Goal: Task Accomplishment & Management: Manage account settings

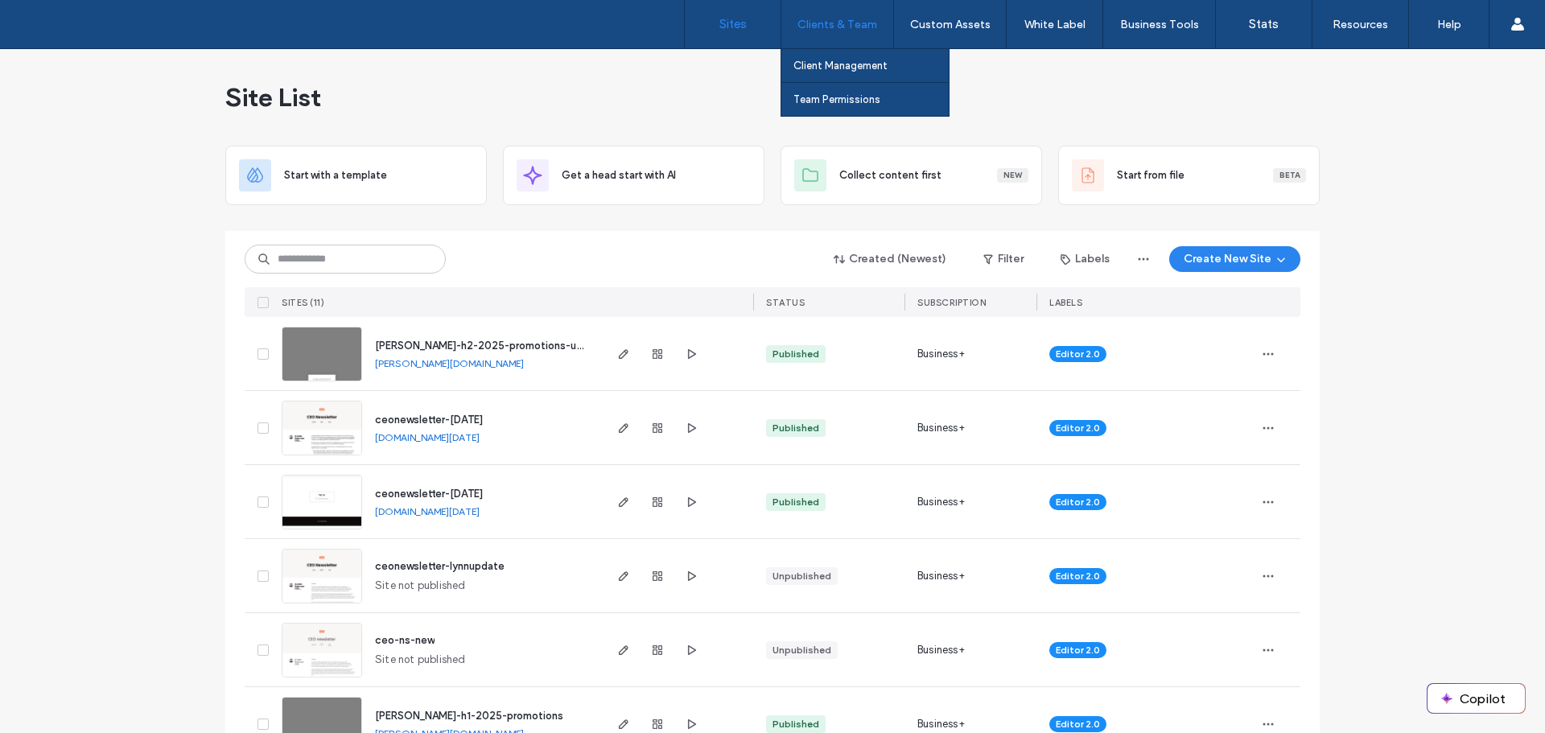
click at [835, 26] on label "Clients & Team" at bounding box center [838, 25] width 80 height 14
click at [851, 99] on label "Team Permissions" at bounding box center [837, 99] width 87 height 12
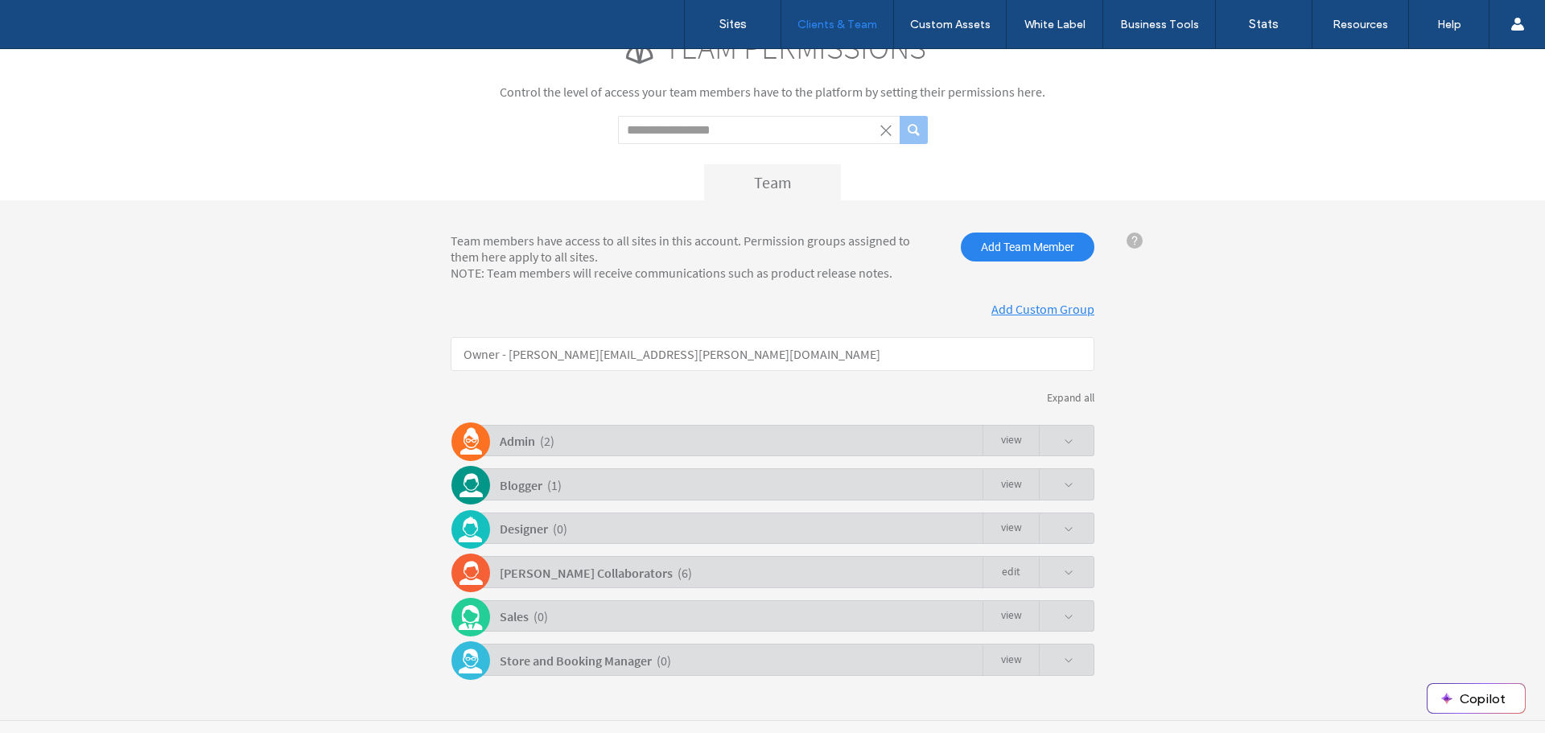
scroll to position [74, 0]
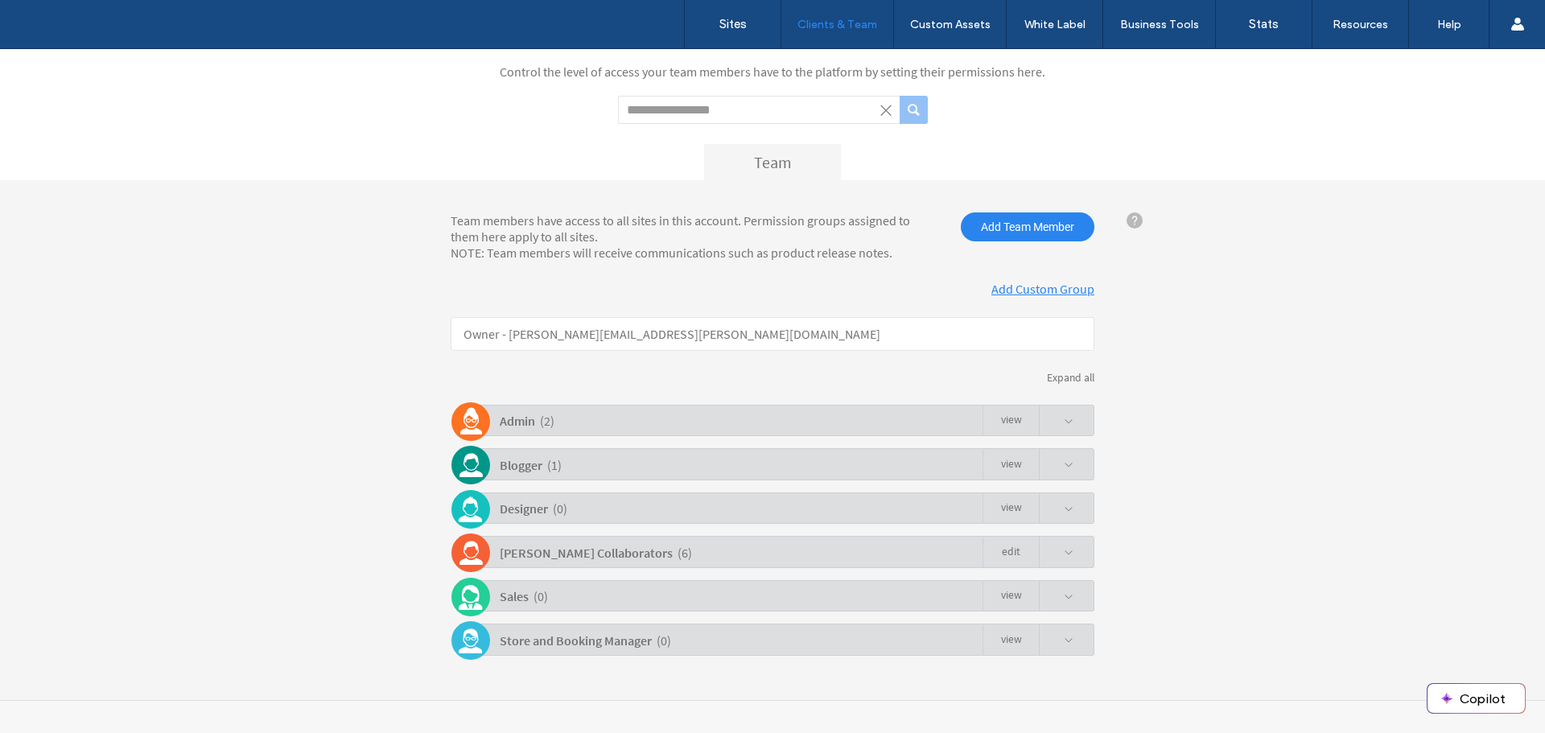
click at [670, 552] on div "[PERSON_NAME] Collaborators ( 6 ) Edit" at bounding box center [777, 551] width 636 height 31
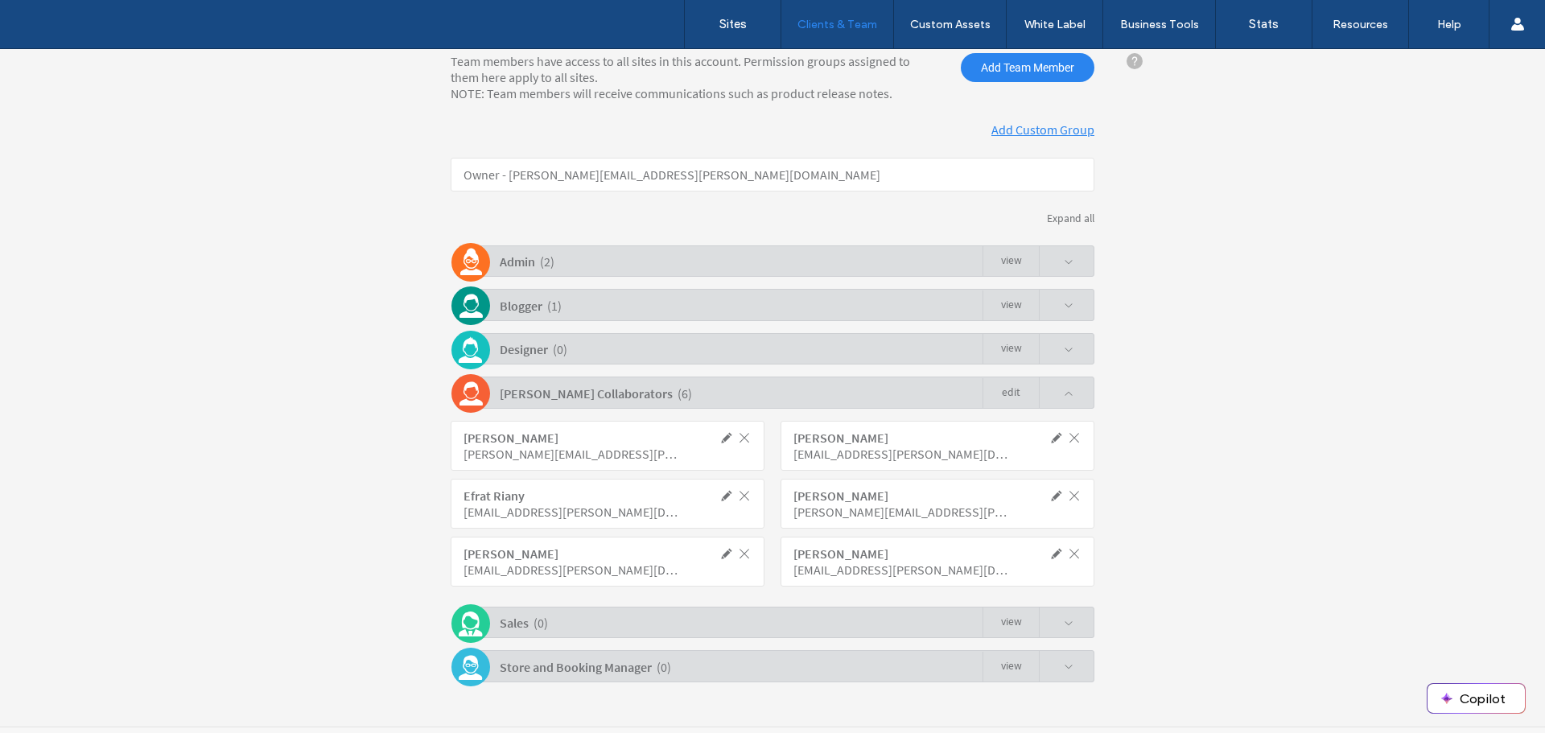
scroll to position [235, 0]
click at [1049, 549] on span at bounding box center [1056, 552] width 14 height 14
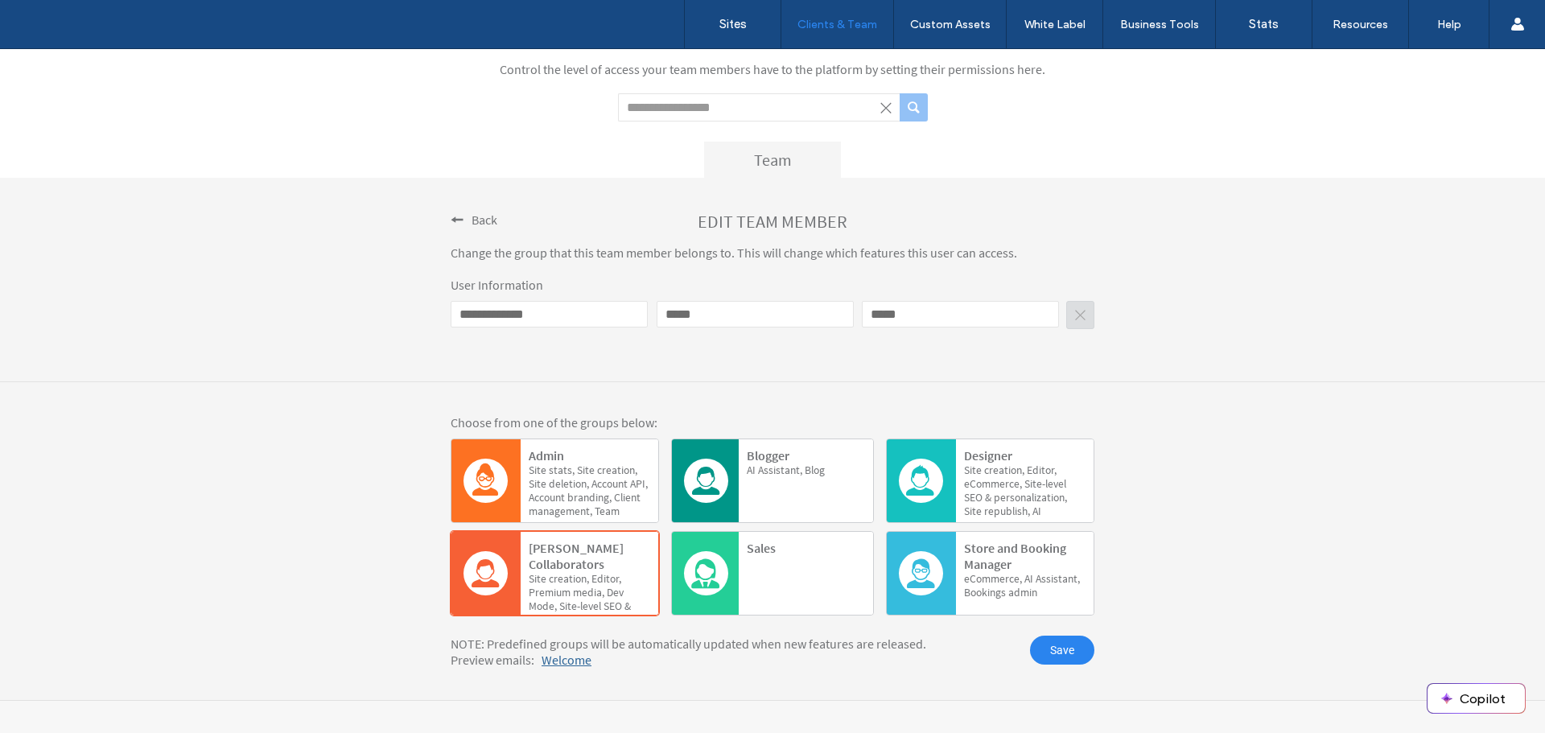
click at [458, 451] on div at bounding box center [485, 480] width 69 height 83
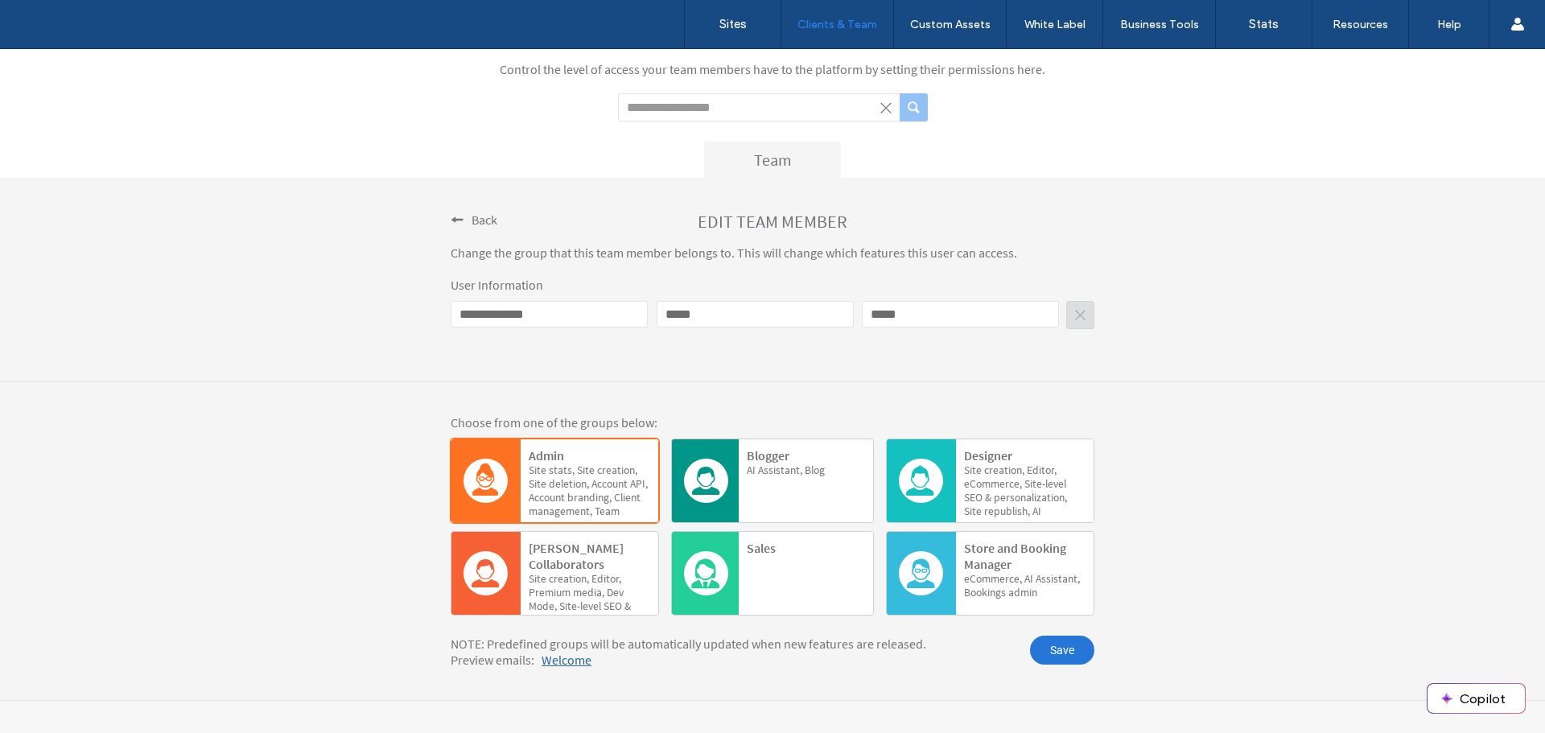
click at [1069, 649] on span "Save" at bounding box center [1062, 650] width 64 height 29
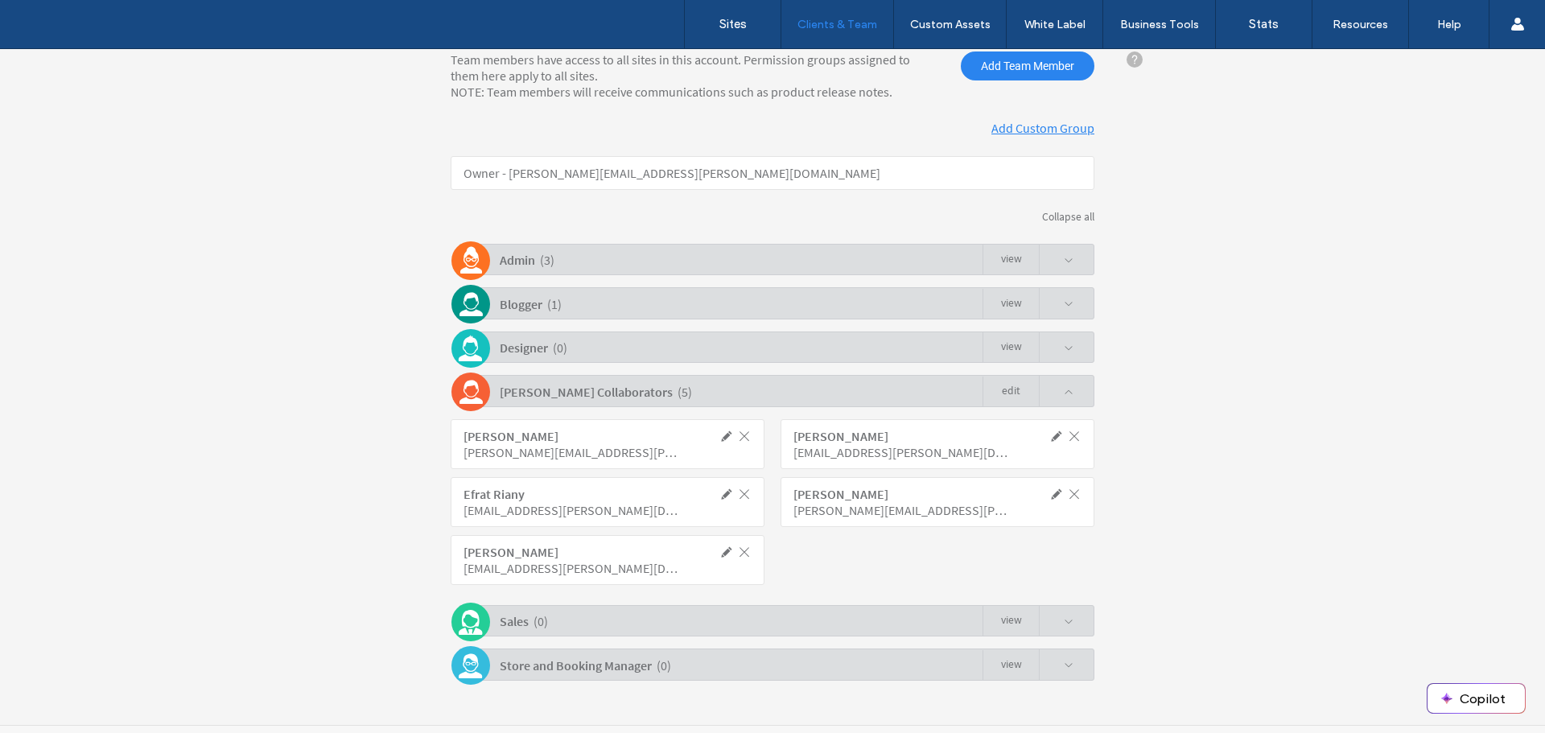
click at [634, 304] on div "Blogger ( 1 ) view" at bounding box center [777, 302] width 636 height 31
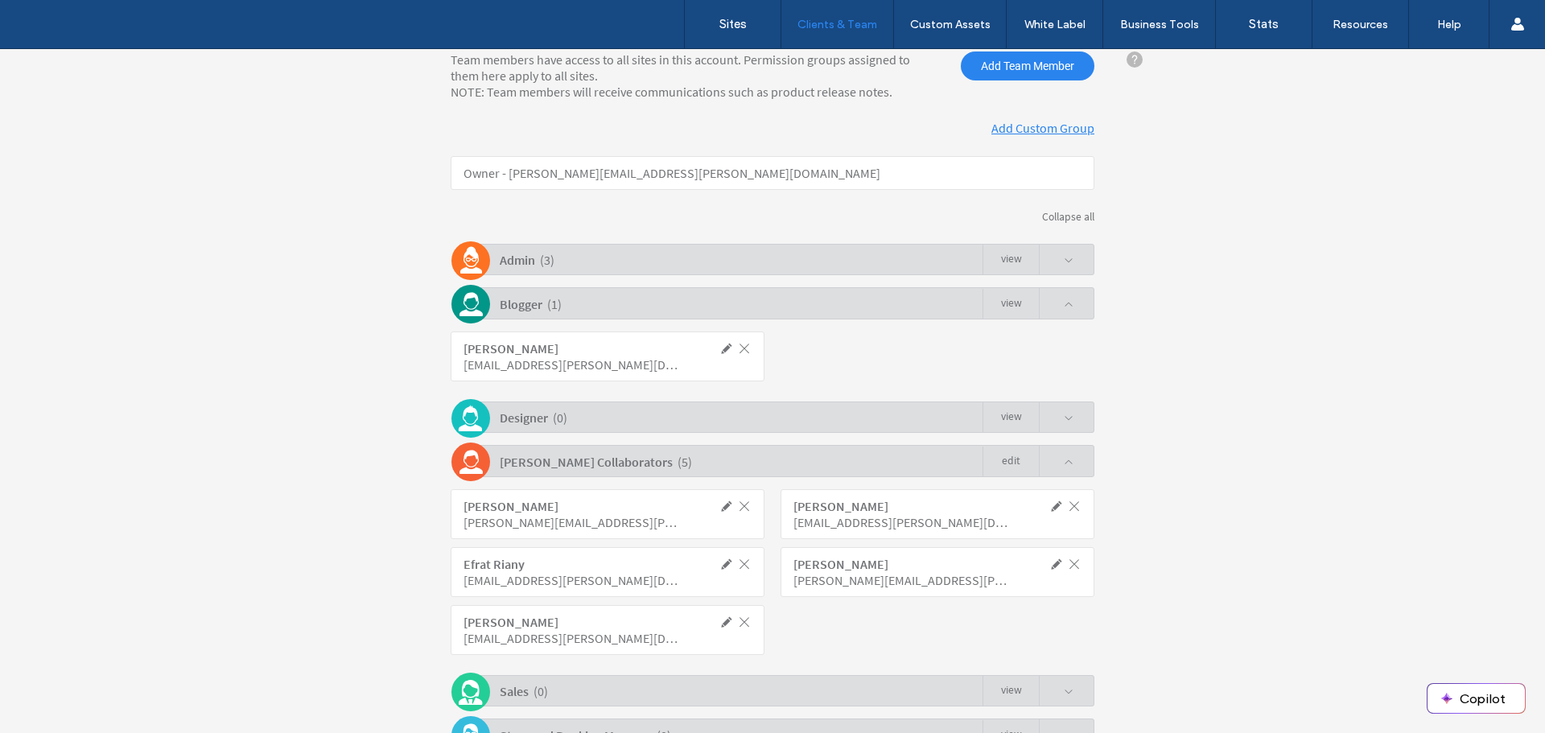
click at [634, 304] on div "Blogger ( 1 ) view" at bounding box center [777, 302] width 636 height 31
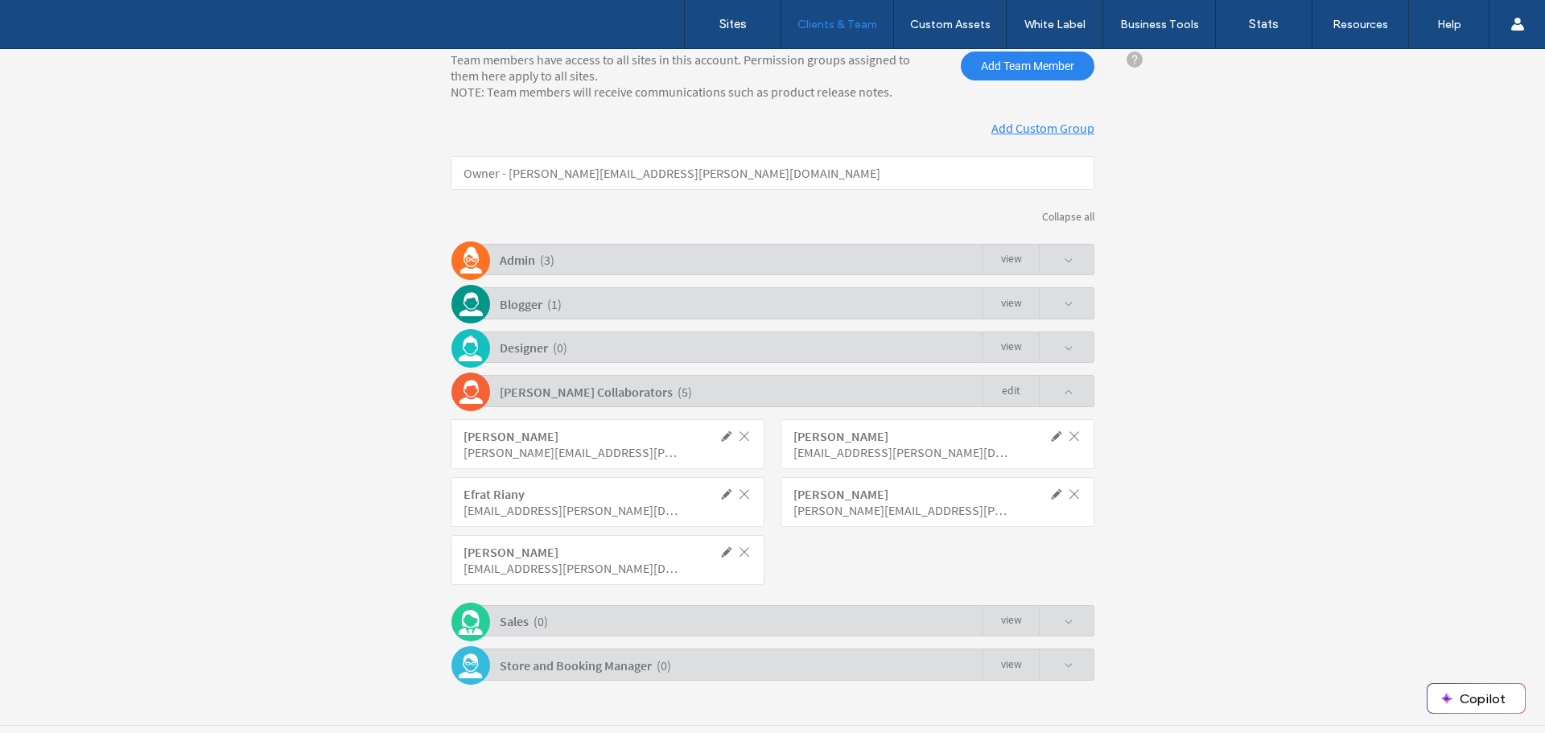
click at [634, 304] on div "Blogger ( 1 ) view" at bounding box center [777, 302] width 636 height 31
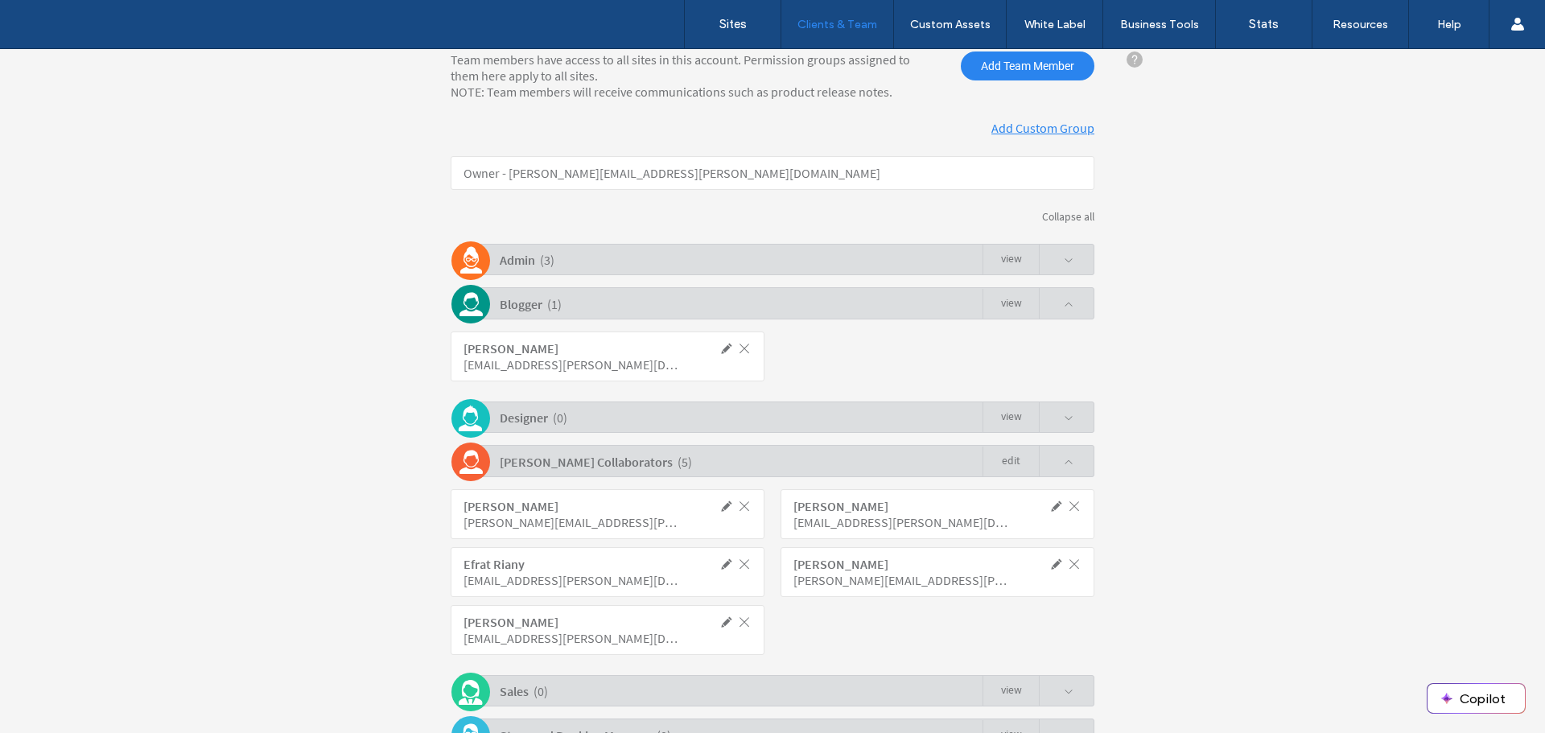
click at [719, 346] on span at bounding box center [726, 348] width 14 height 14
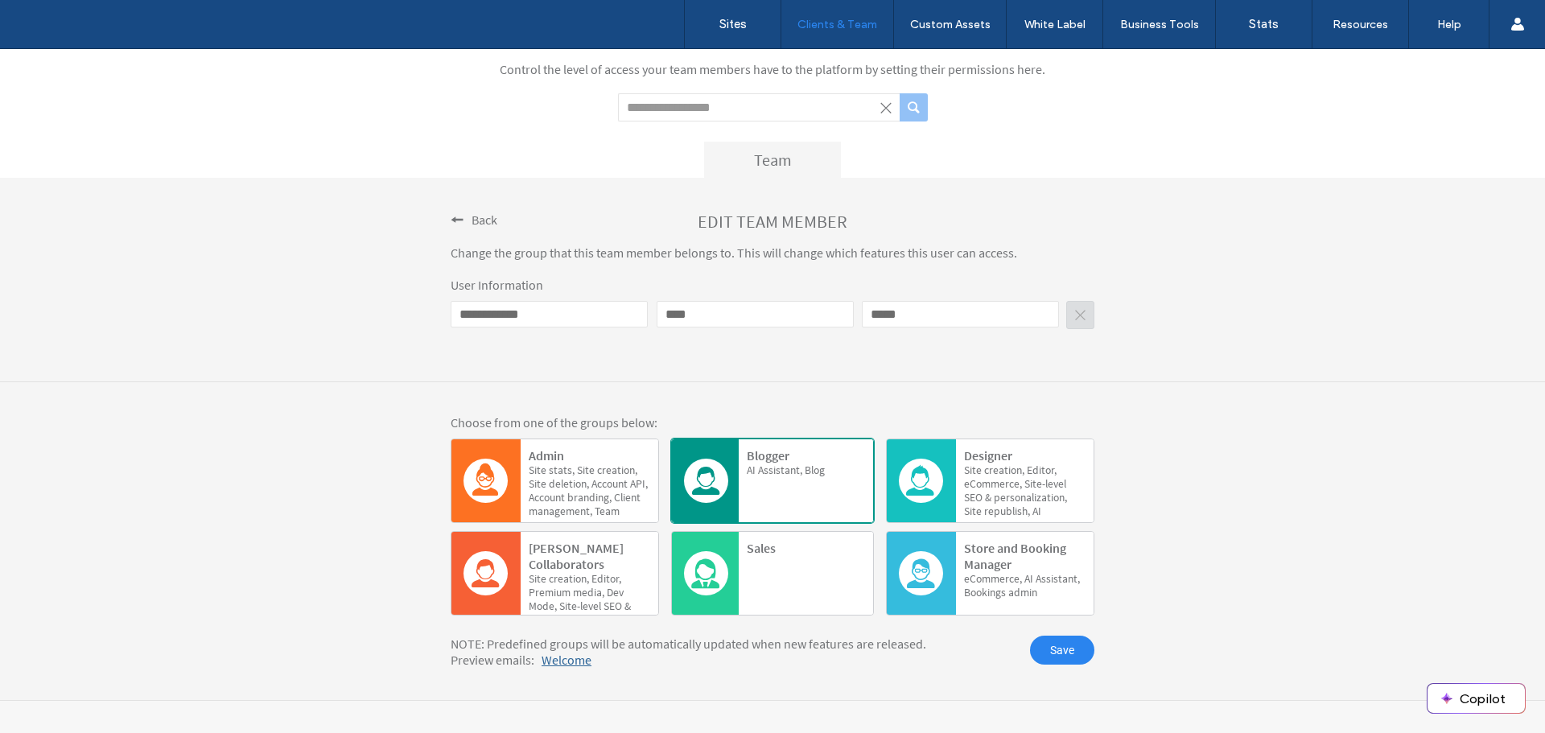
scroll to position [76, 0]
click at [541, 572] on div "Site creation, Editor, Premium media, Dev Mode, Site-level SEO & personalizatio…" at bounding box center [590, 600] width 122 height 56
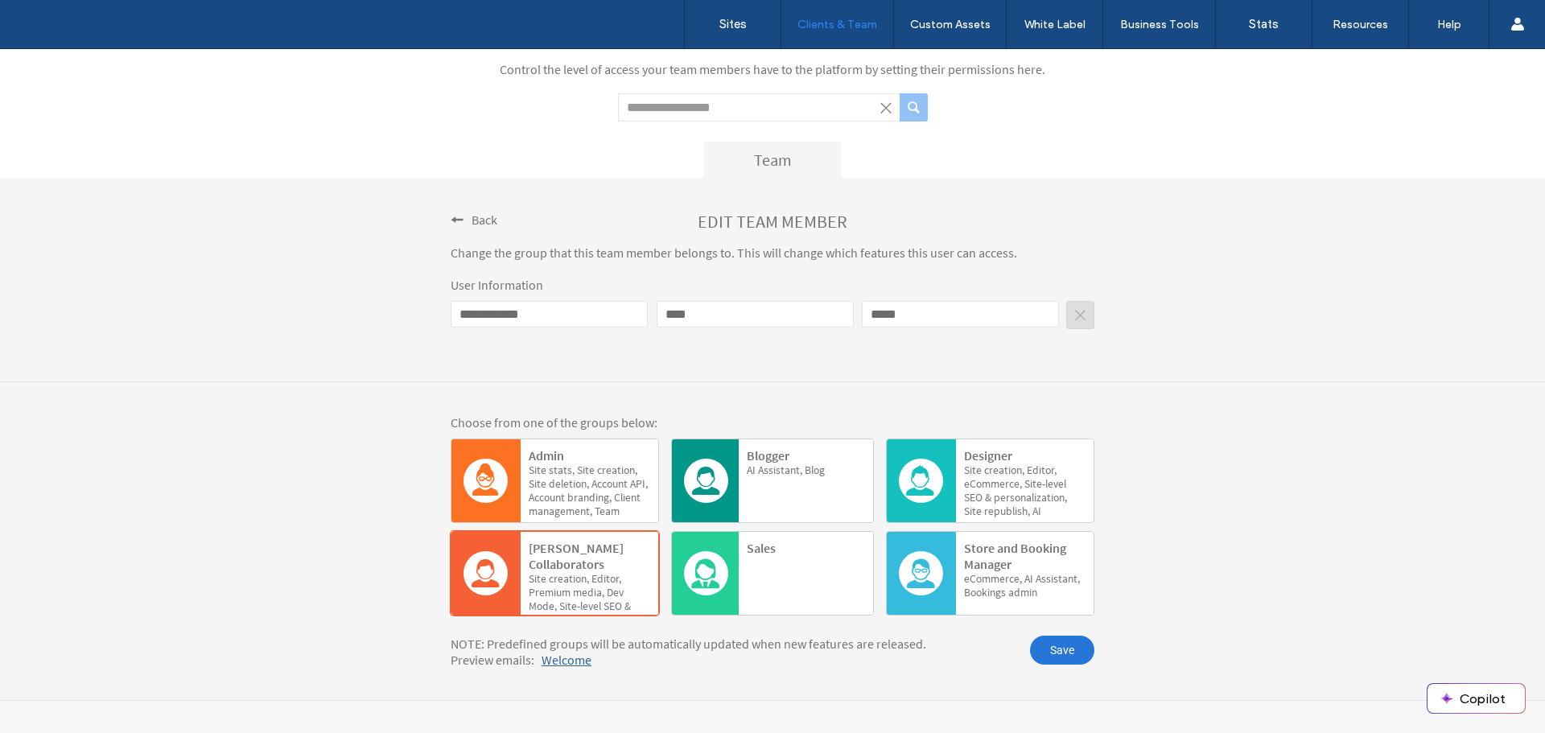
click at [1058, 653] on span "Save" at bounding box center [1062, 650] width 64 height 29
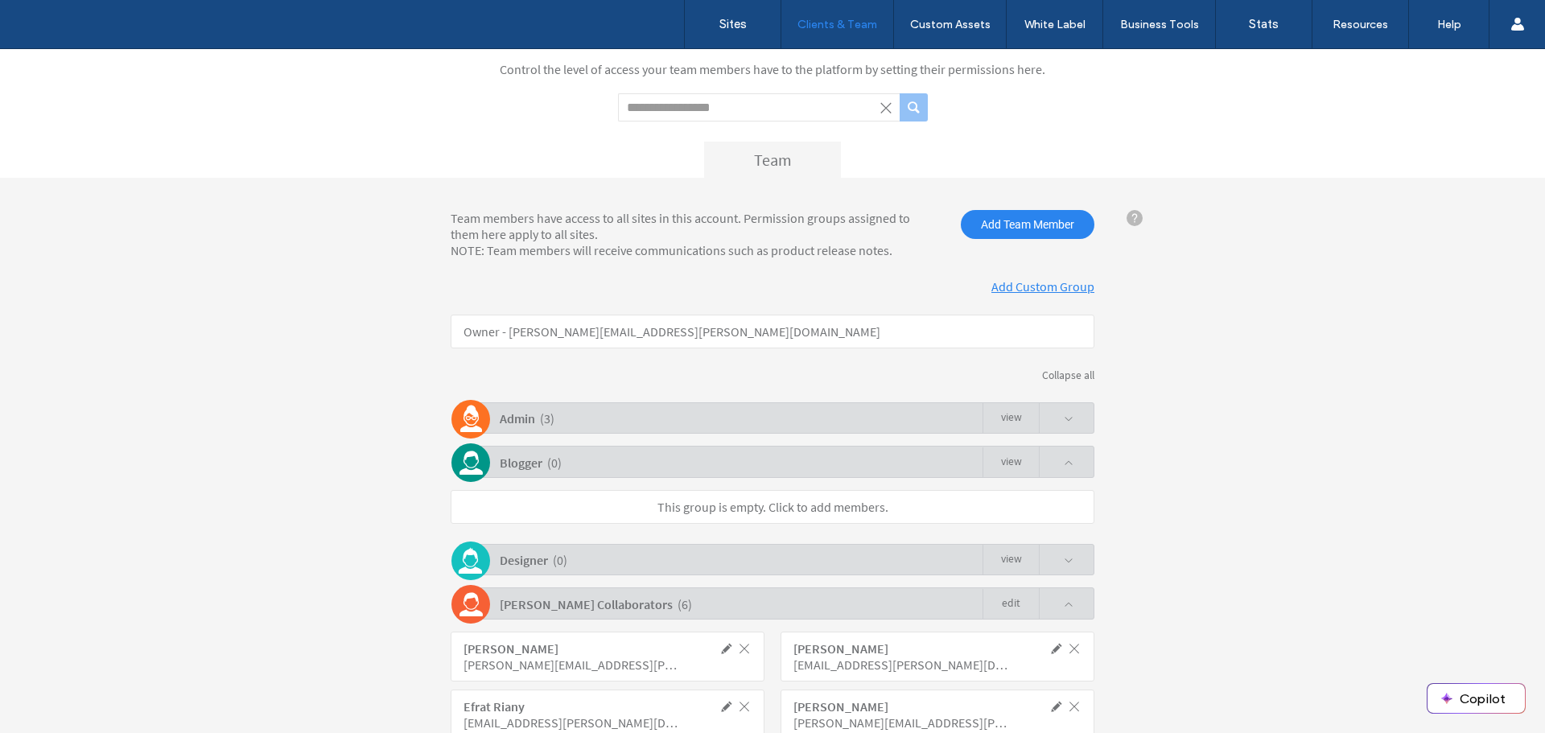
scroll to position [235, 0]
